Goal: Find specific page/section

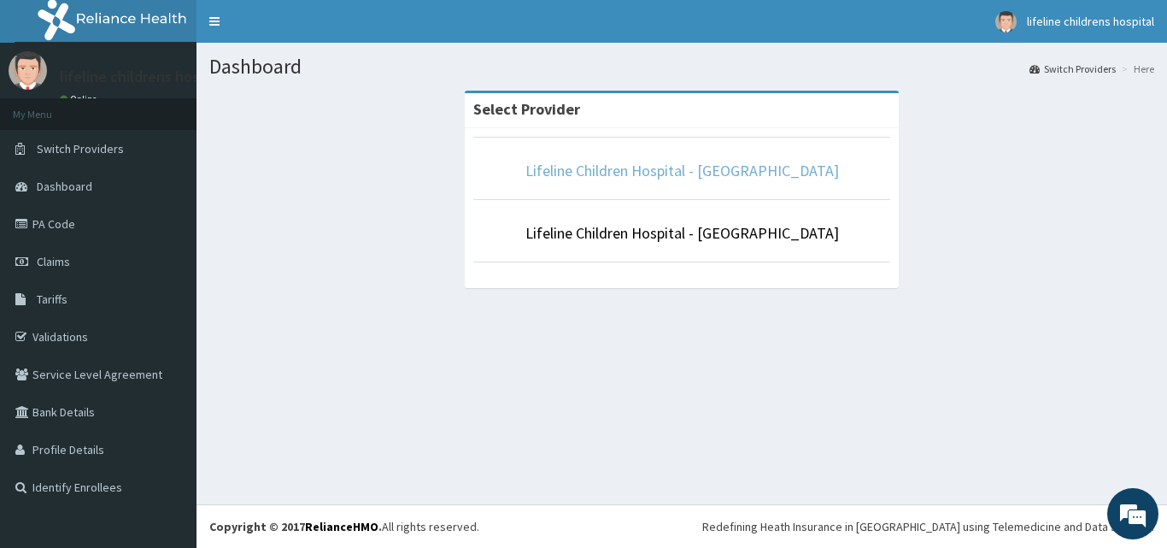
click at [743, 169] on link "Lifeline Children Hospital - [GEOGRAPHIC_DATA]" at bounding box center [683, 171] width 314 height 20
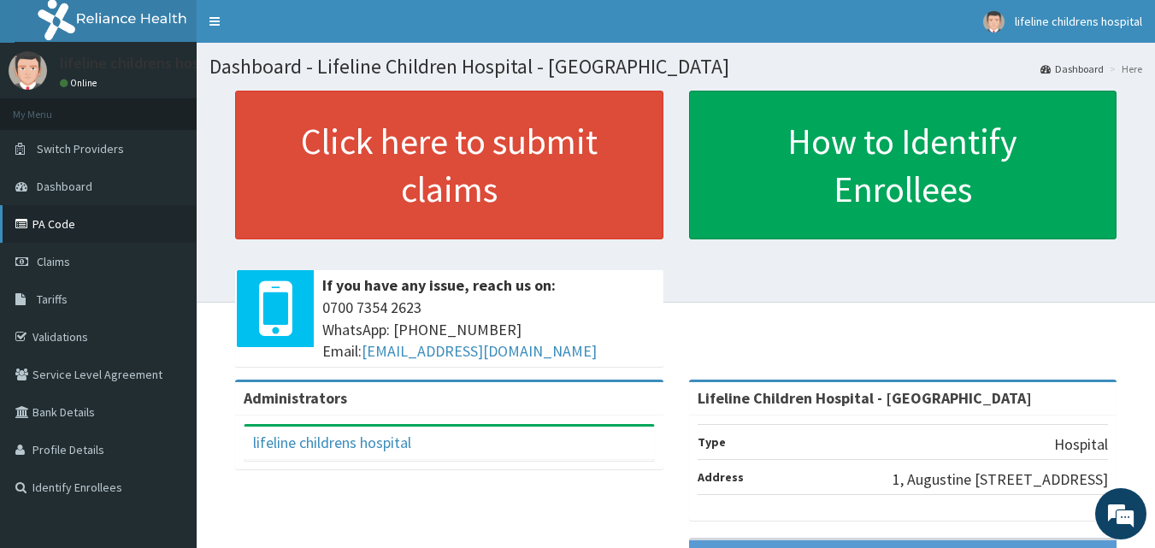
click at [78, 216] on link "PA Code" at bounding box center [98, 224] width 197 height 38
